Goal: Navigation & Orientation: Find specific page/section

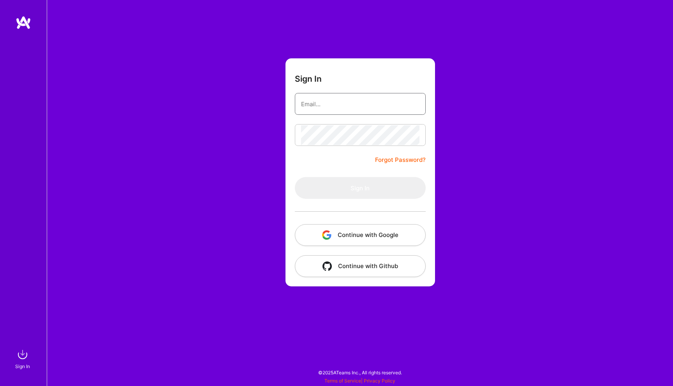
type input "[PERSON_NAME][EMAIL_ADDRESS][DOMAIN_NAME]"
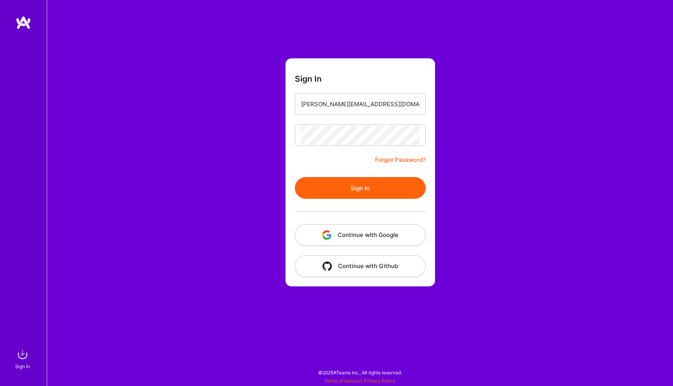
click at [476, 174] on div "Sign In [PERSON_NAME][EMAIL_ADDRESS][DOMAIN_NAME] Forgot Password? Sign In Cont…" at bounding box center [360, 193] width 626 height 386
click at [373, 188] on button "Sign In" at bounding box center [360, 188] width 131 height 22
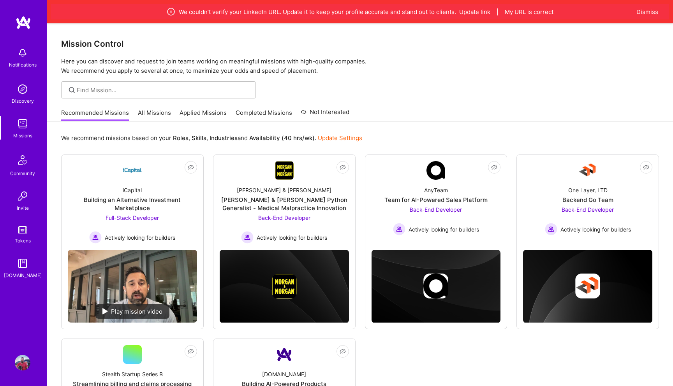
click at [16, 311] on div "Notifications Discovery Missions Community Invite Tokens [DOMAIN_NAME]" at bounding box center [23, 180] width 47 height 328
click at [23, 57] on img at bounding box center [23, 53] width 16 height 16
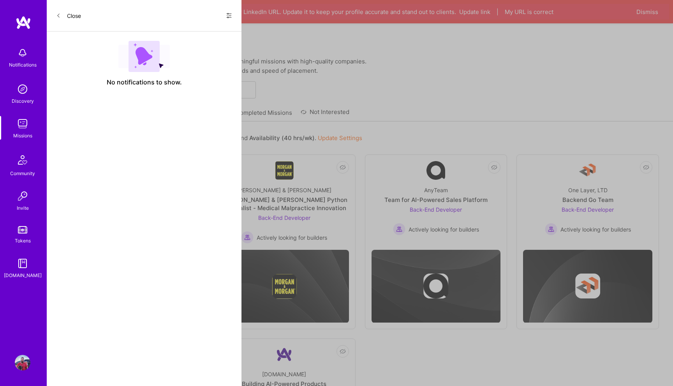
click at [23, 51] on div "Notifications Discovery Missions Community Invite Tokens [DOMAIN_NAME]" at bounding box center [23, 162] width 47 height 236
